Goal: Task Accomplishment & Management: Complete application form

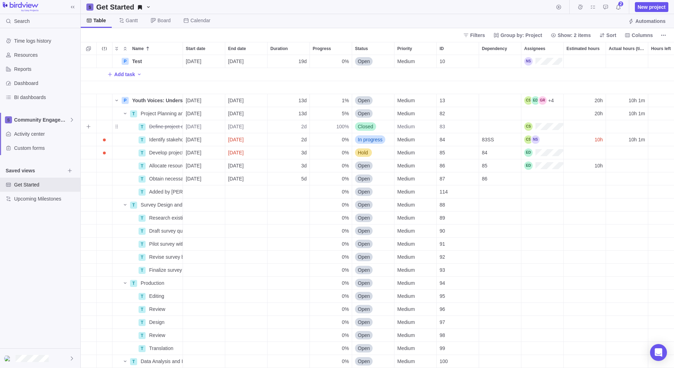
scroll to position [308, 588]
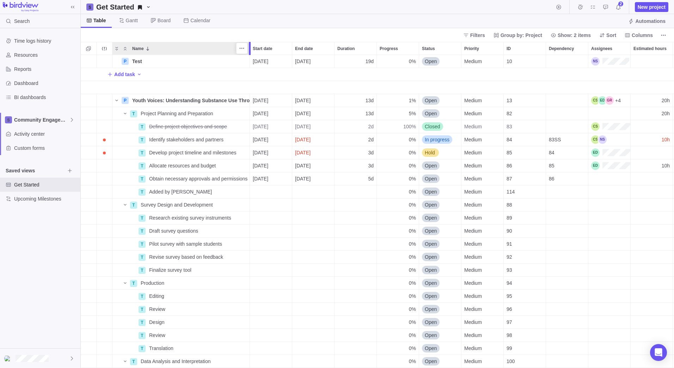
drag, startPoint x: 181, startPoint y: 44, endPoint x: 247, endPoint y: 49, distance: 65.7
click at [247, 49] on div "Name Start date End date Duration Progress Status Priority ID Dependency Assign…" at bounding box center [377, 205] width 593 height 326
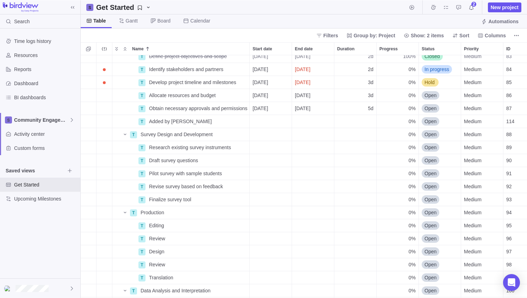
scroll to position [238, 441]
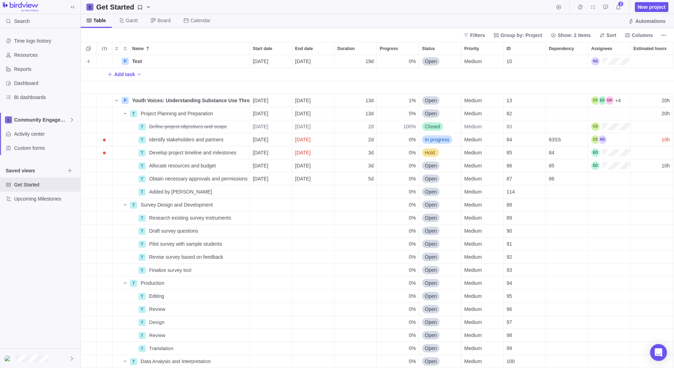
scroll to position [308, 588]
click at [70, 298] on icon at bounding box center [72, 358] width 6 height 6
click at [34, 211] on body "Search Time logs history Resources Reports Dashboard BI dashboards Community En…" at bounding box center [337, 184] width 674 height 368
click at [41, 266] on div "Time logs history Resources Reports Dashboard BI dashboards Community Engagemen…" at bounding box center [40, 188] width 80 height 320
click at [37, 148] on span "Custom forms" at bounding box center [45, 147] width 63 height 7
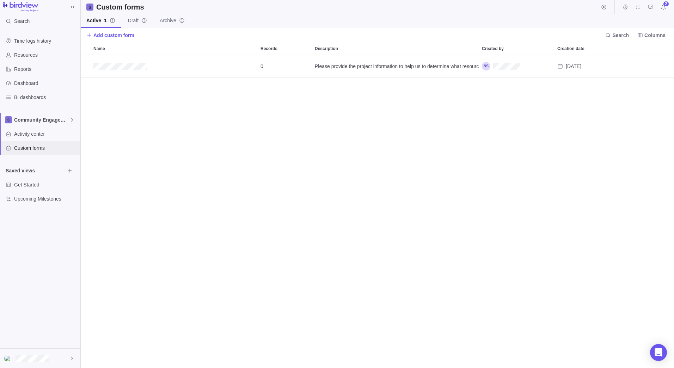
scroll to position [308, 588]
click at [134, 20] on span "Draft" at bounding box center [133, 20] width 11 height 7
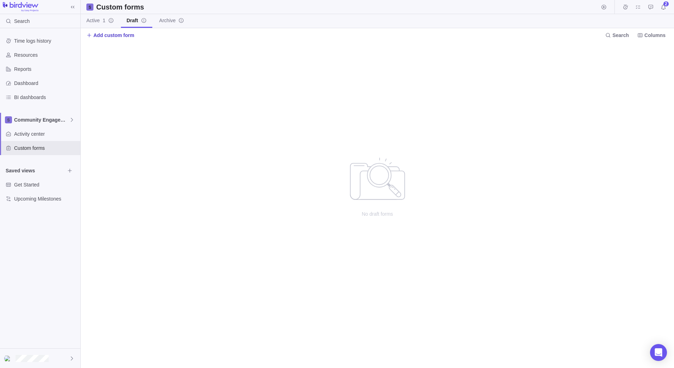
click at [91, 36] on icon at bounding box center [89, 35] width 6 height 6
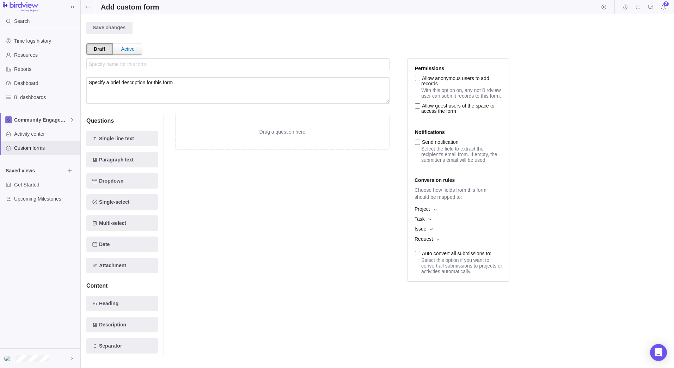
click at [362, 276] on div "Drag a question here" at bounding box center [282, 235] width 214 height 242
click at [150, 265] on icon "Add new element to the form" at bounding box center [150, 265] width 6 height 6
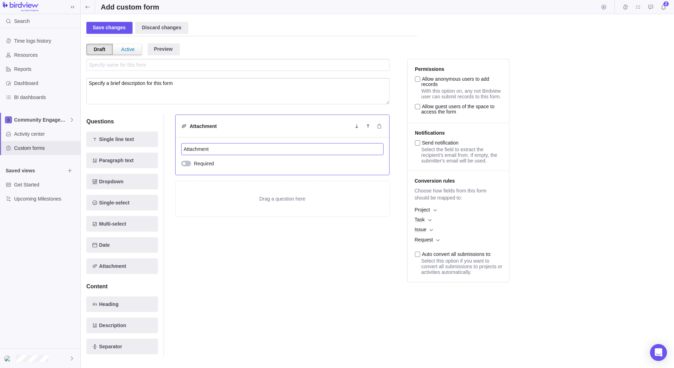
click at [297, 153] on input "Attachment" at bounding box center [282, 149] width 202 height 12
click at [115, 65] on input "text" at bounding box center [237, 65] width 303 height 12
type input "Specify name for this form"
click at [179, 61] on input "text" at bounding box center [237, 65] width 303 height 12
type input "Specify name for this form"
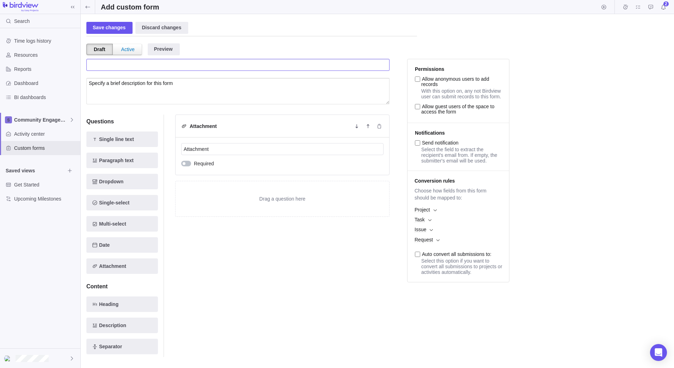
click at [128, 64] on input "text" at bounding box center [237, 65] width 303 height 12
type input "Specify name for this form"
click at [97, 45] on div "Draft" at bounding box center [99, 49] width 26 height 11
click at [96, 50] on div "Draft" at bounding box center [99, 49] width 26 height 11
click at [176, 65] on input "text" at bounding box center [237, 65] width 303 height 12
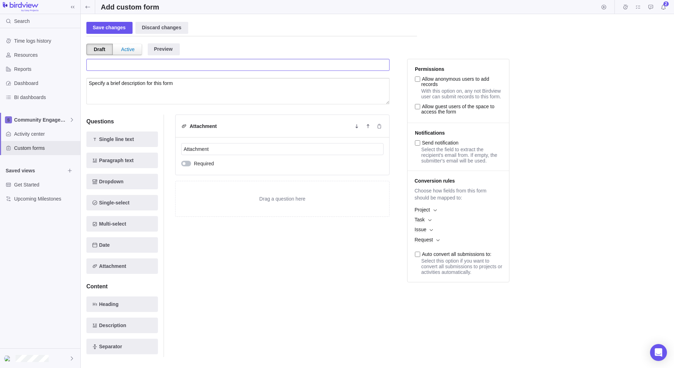
paste input "diting, Translation, Design + Web Content"
type input "Editing, Translation, Design + Web Content"
click at [174, 83] on textarea at bounding box center [237, 91] width 303 height 26
type textarea "Specify a brief description for this form"
click at [195, 165] on span "Required" at bounding box center [204, 163] width 20 height 7
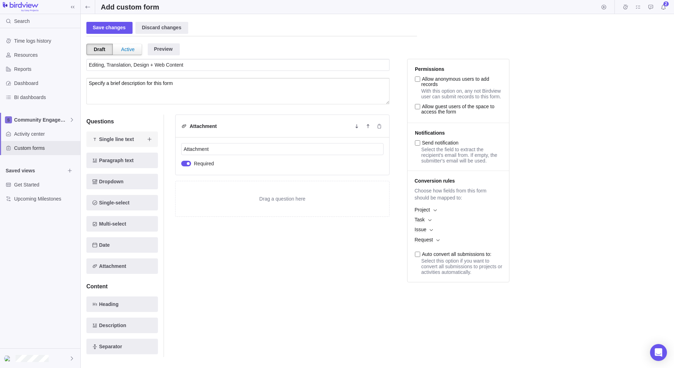
click at [147, 137] on icon "Add new element to the form" at bounding box center [150, 139] width 6 height 6
click at [379, 194] on icon "Delete" at bounding box center [379, 193] width 6 height 6
click at [150, 182] on icon "Add new element to the form" at bounding box center [150, 182] width 6 height 6
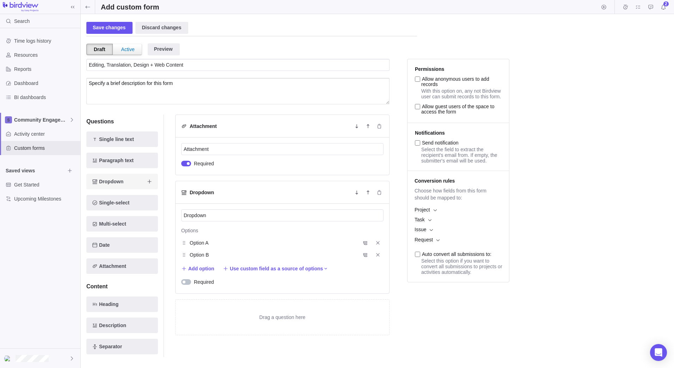
click at [150, 182] on icon "Add new element to the form" at bounding box center [150, 182] width 6 height 6
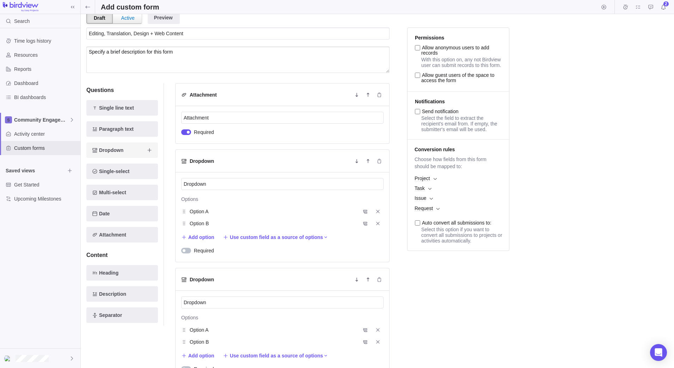
scroll to position [44, 0]
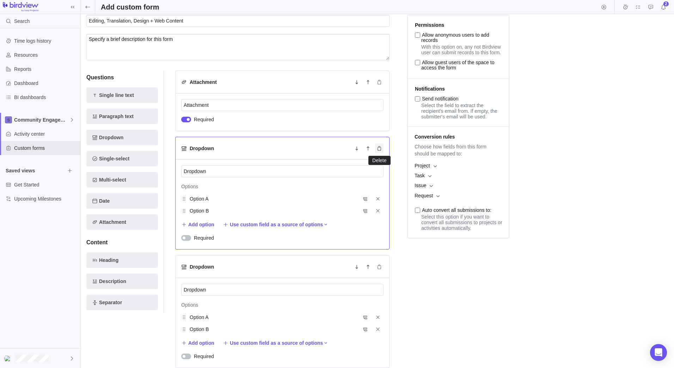
click at [381, 150] on icon "Delete" at bounding box center [379, 148] width 6 height 6
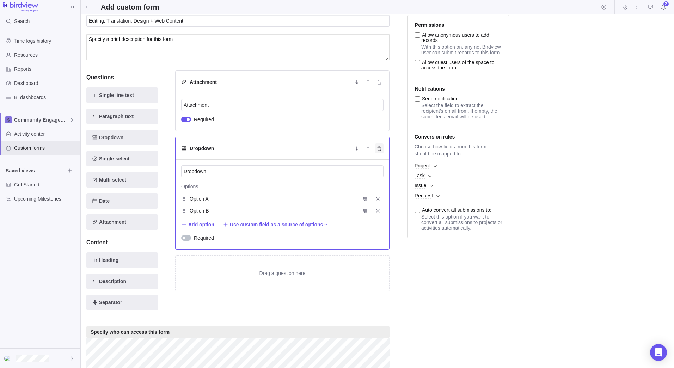
click at [378, 150] on icon "Delete" at bounding box center [379, 148] width 4 height 5
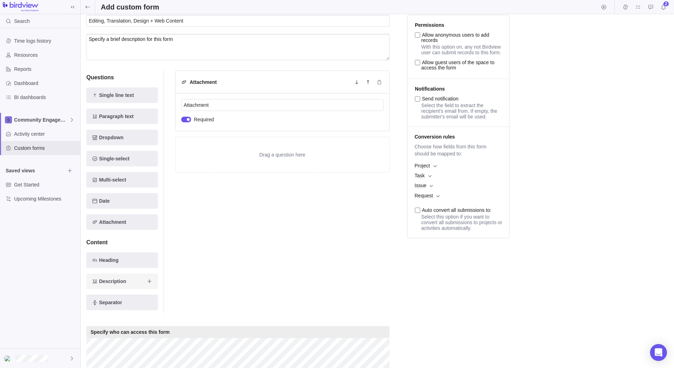
click at [149, 281] on icon "Add new element to the form" at bounding box center [150, 281] width 6 height 6
click at [381, 151] on span "Delete" at bounding box center [379, 148] width 8 height 10
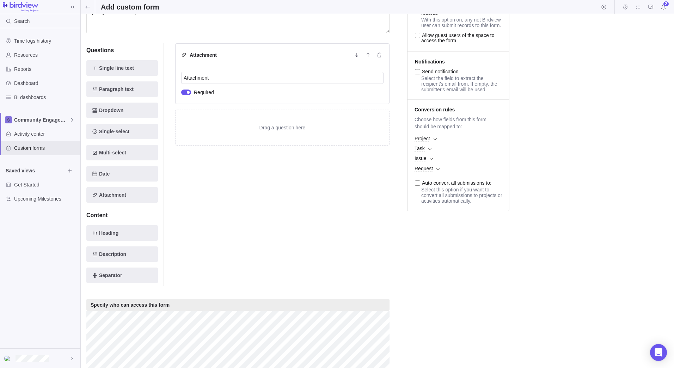
scroll to position [117, 0]
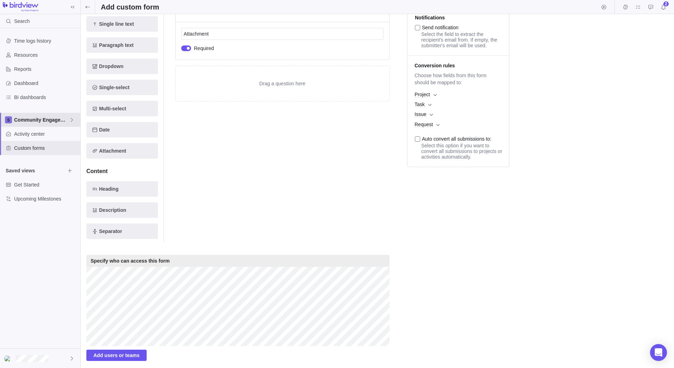
click at [72, 117] on icon at bounding box center [72, 120] width 6 height 6
click at [33, 238] on div "Time logs history Resources Reports Dashboard BI dashboards Community Engagemen…" at bounding box center [40, 188] width 80 height 320
click at [22, 283] on div "Time logs history Resources Reports Dashboard BI dashboards Community Engagemen…" at bounding box center [40, 188] width 80 height 320
click at [429, 106] on b at bounding box center [429, 105] width 3 height 2
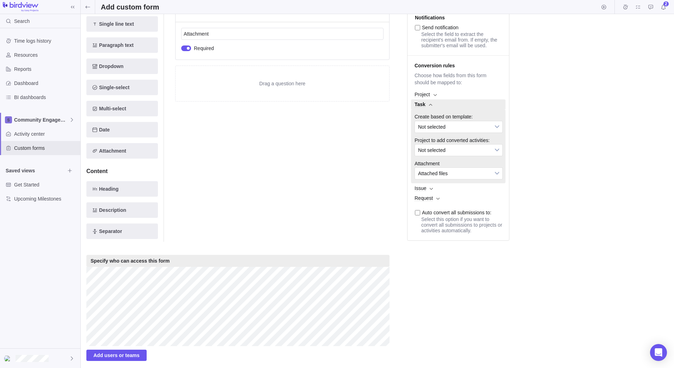
click at [430, 106] on b at bounding box center [430, 105] width 3 height 2
